Goal: Task Accomplishment & Management: Manage account settings

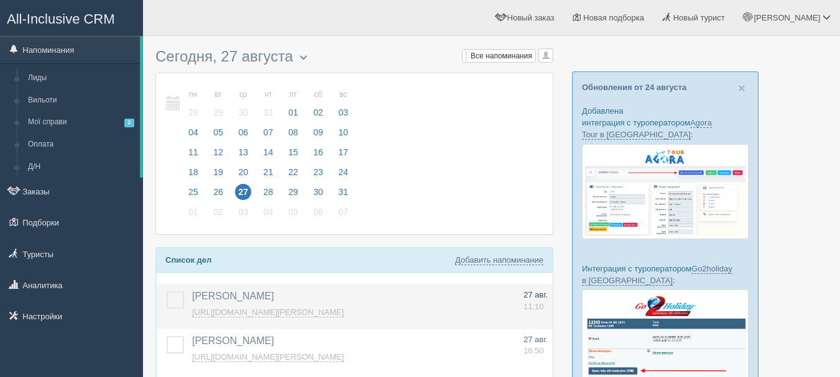
click at [526, 301] on link "27 авг. 11:10" at bounding box center [536, 301] width 24 height 23
type input "Анна"
type textarea "https://console.allinclusivecrm.com/trello?cardOpened=7200"
select select "9"
select select "10"
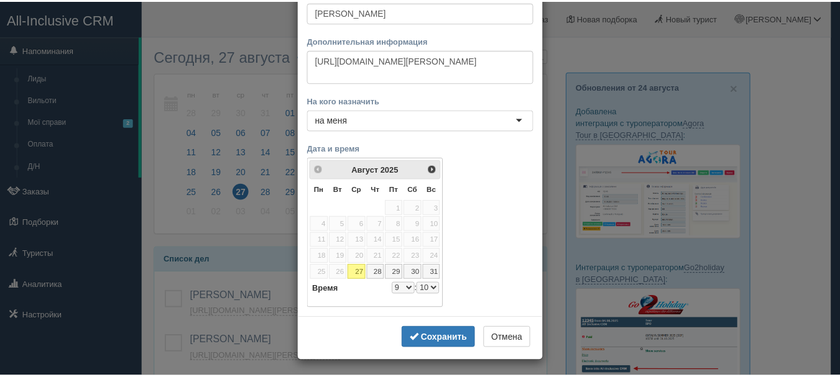
scroll to position [81, 0]
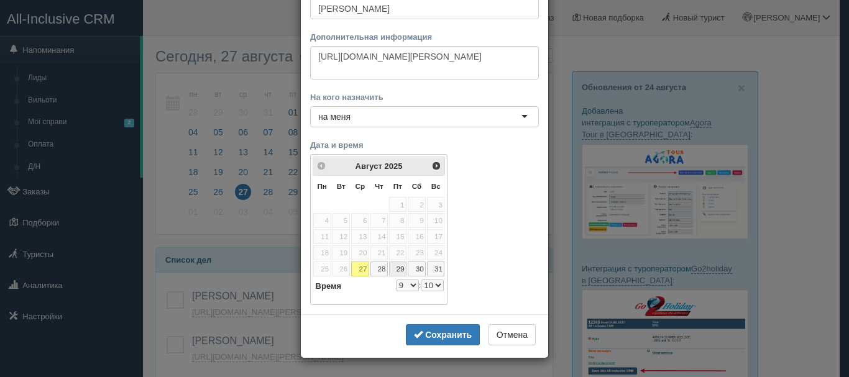
click at [398, 269] on link "29" at bounding box center [397, 269] width 17 height 15
select select "9"
select select "10"
click at [423, 288] on select "00 05 10 15 20 25 30 35 40 45 50 55" at bounding box center [432, 286] width 23 height 12
select select "9"
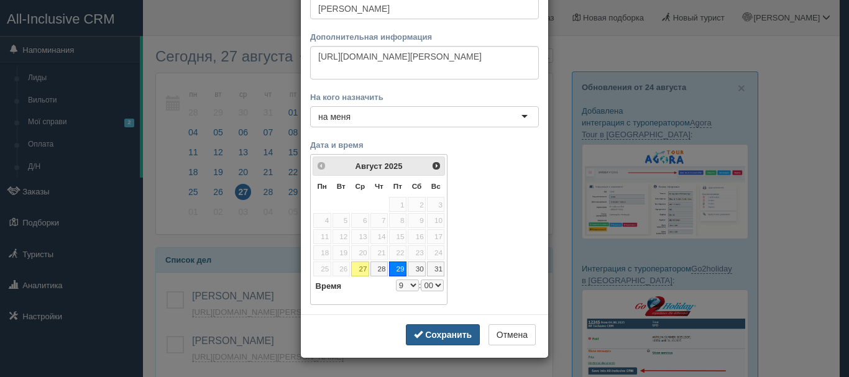
click at [440, 335] on b "Сохранить" at bounding box center [448, 335] width 47 height 10
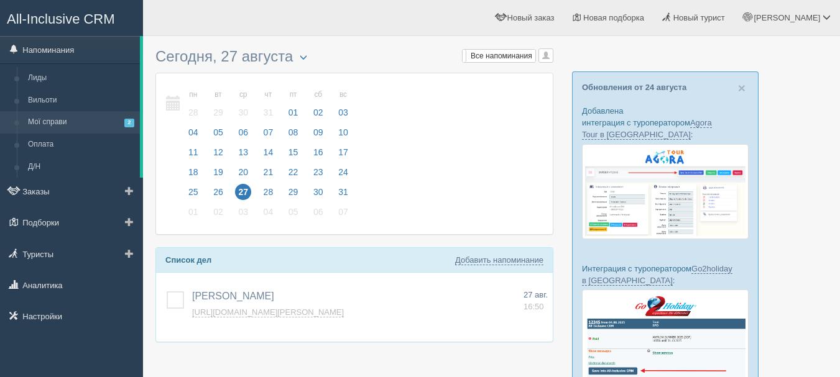
click at [60, 121] on link "Мої справи 2" at bounding box center [81, 122] width 118 height 22
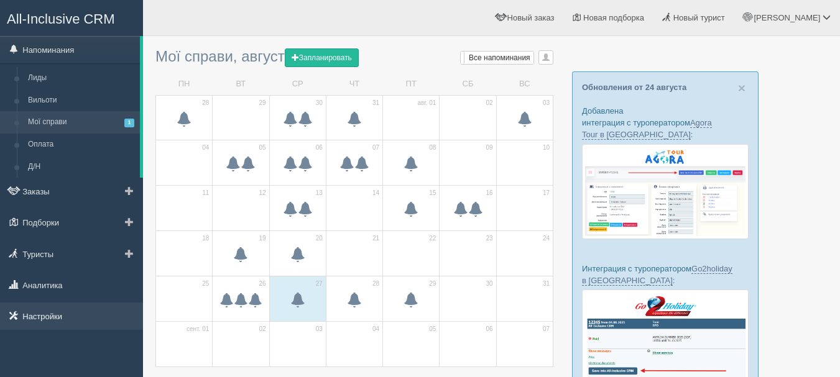
click at [88, 311] on link "Настройки" at bounding box center [71, 316] width 143 height 27
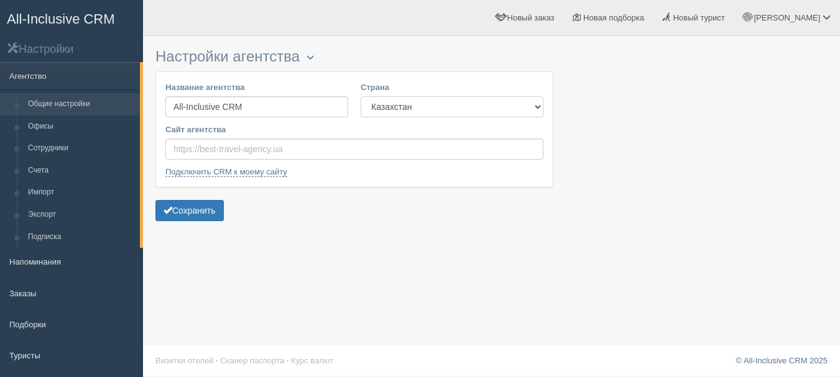
click at [500, 113] on select "Казахстан Кыргызстан Латвия Литва Молдова Польша Узбекистан Украина Чехия Эстон…" at bounding box center [452, 106] width 183 height 21
select select "UA"
click at [361, 96] on select "Казахстан Кыргызстан Латвия Литва Молдова Польша Узбекистан Украина Чехия Эстон…" at bounding box center [452, 106] width 183 height 21
click at [183, 212] on button "Сохранить" at bounding box center [189, 210] width 68 height 21
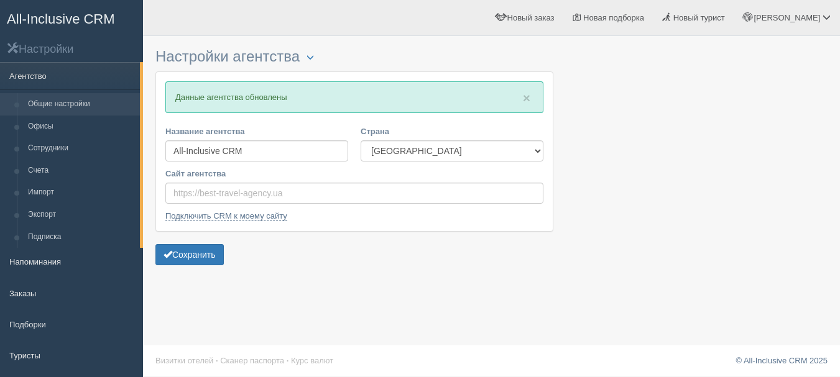
click at [72, 14] on span "All-Inclusive CRM" at bounding box center [61, 19] width 108 height 16
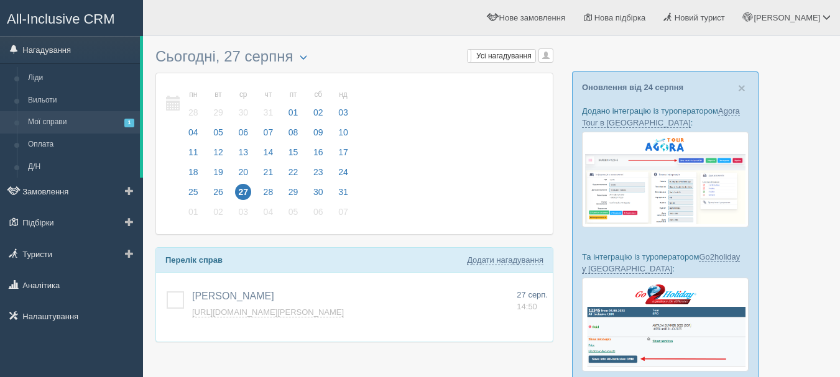
click at [83, 120] on link "Мої справи 1" at bounding box center [81, 122] width 118 height 22
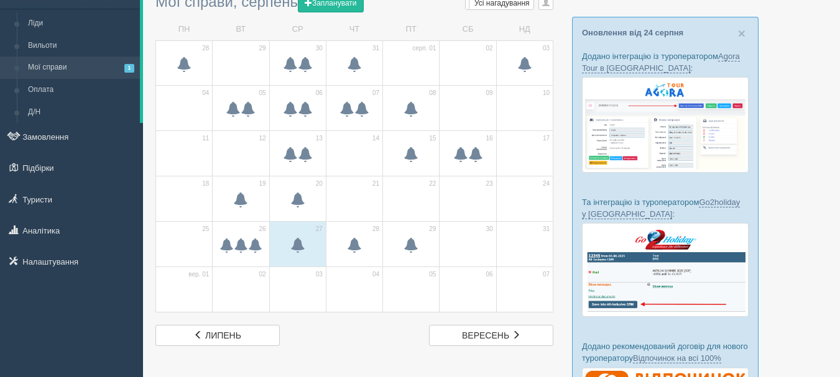
scroll to position [62, 0]
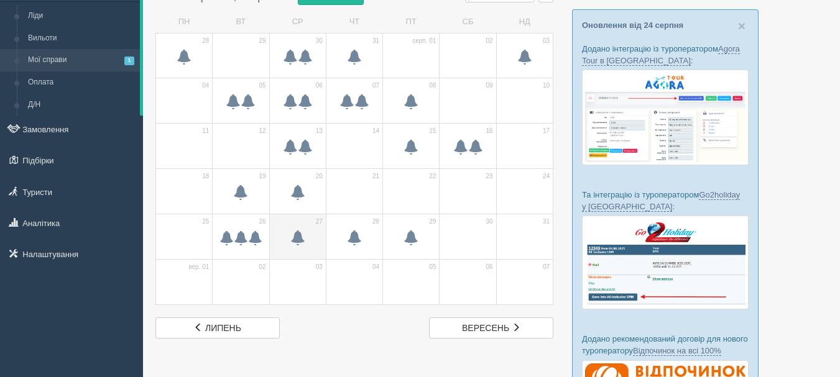
click at [311, 239] on span at bounding box center [298, 239] width 44 height 21
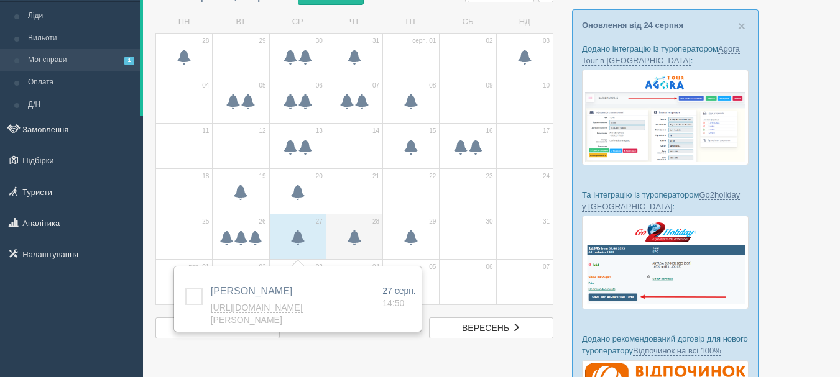
click at [368, 247] on span at bounding box center [355, 239] width 44 height 21
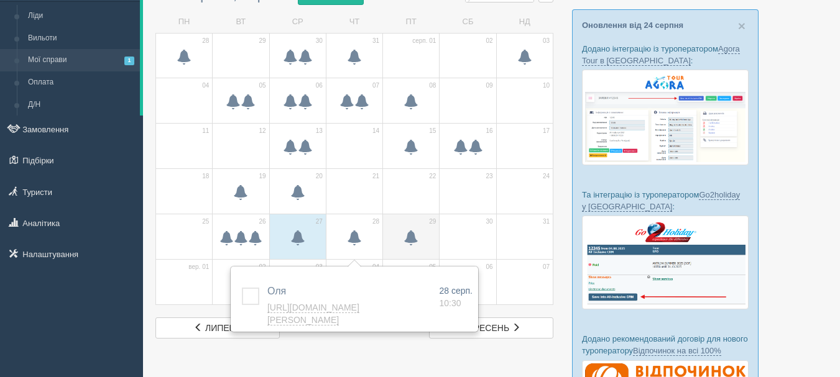
click at [410, 244] on span at bounding box center [411, 238] width 15 height 15
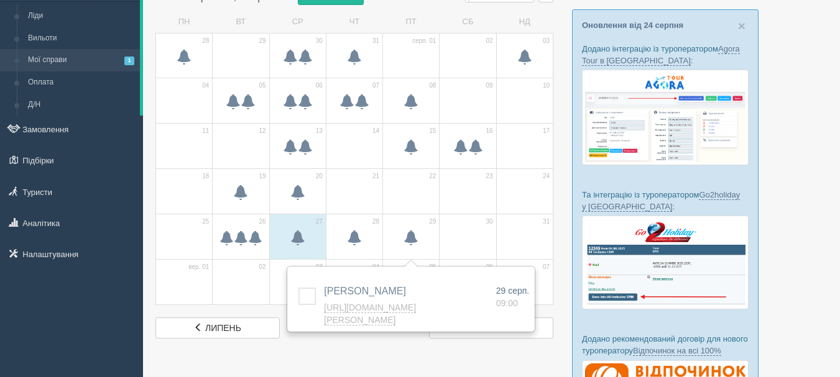
click at [404, 358] on div at bounding box center [491, 224] width 672 height 489
